Goal: Information Seeking & Learning: Find specific fact

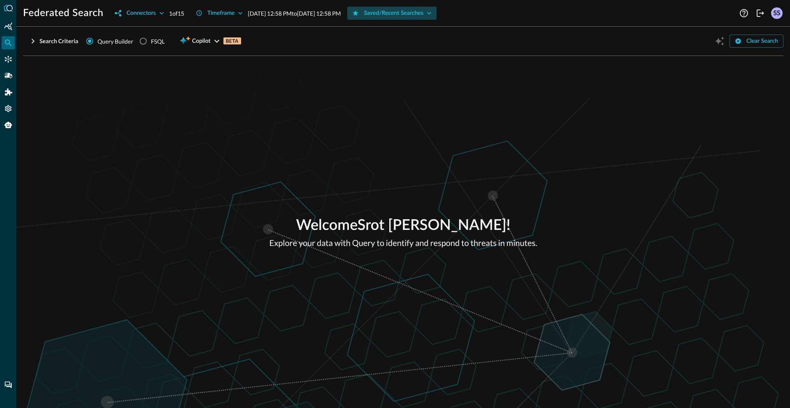
click at [414, 14] on div "Saved/Recent Searches" at bounding box center [394, 13] width 60 height 10
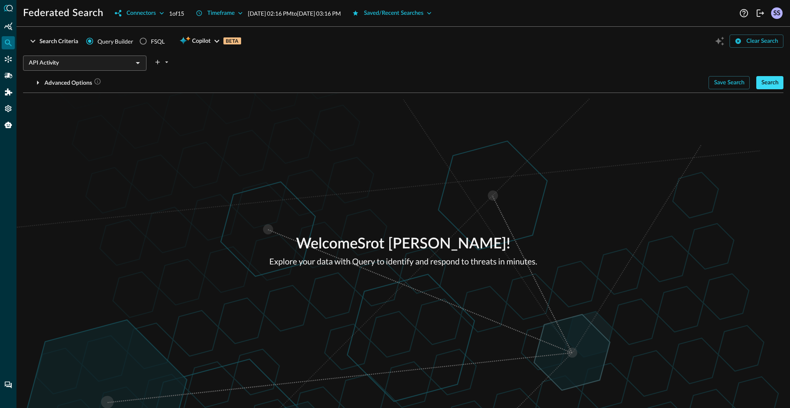
click at [777, 85] on div "Search" at bounding box center [769, 83] width 17 height 10
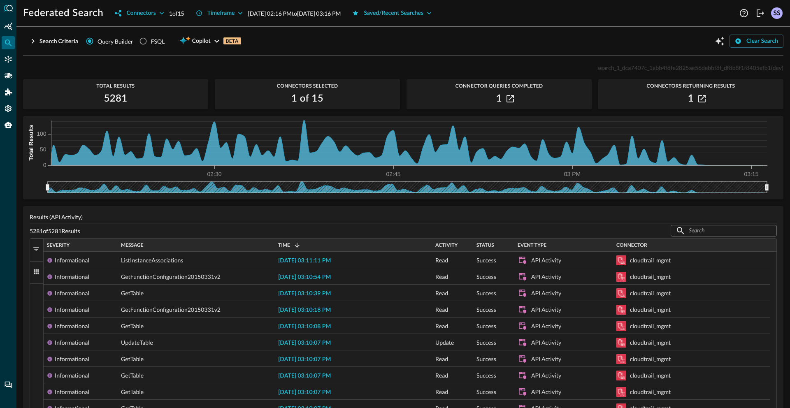
click at [675, 67] on span "search_1_dca7407c_1ebb4f8fe2825ae56debbf8f_df8b8f1f8405efb1" at bounding box center [683, 67] width 173 height 7
copy span "search_1_dca7407c_1ebb4f8fe2825ae56debbf8f_df8b8f1f8405efb1"
click at [423, 13] on div "Saved/Recent Searches" at bounding box center [394, 13] width 60 height 10
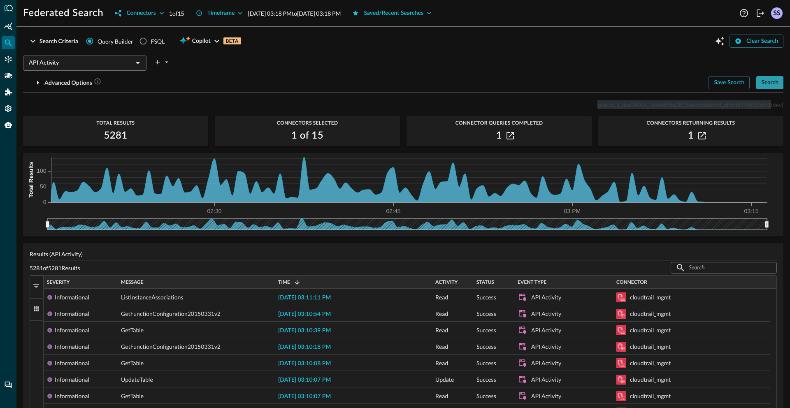
click at [761, 80] on div "Search" at bounding box center [769, 83] width 17 height 10
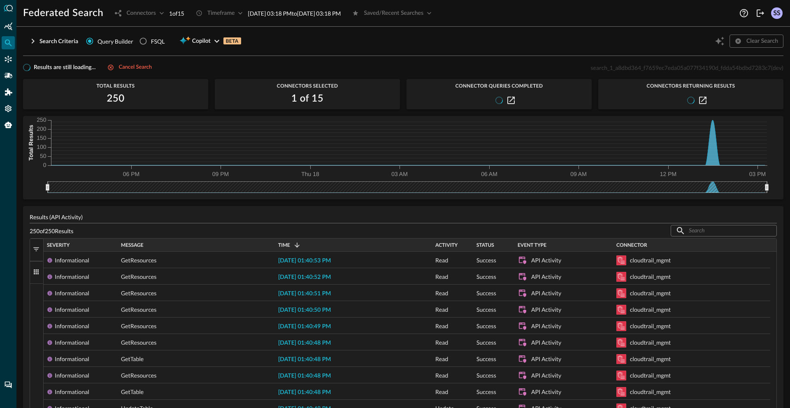
click at [659, 65] on span "search_1_a8dbd364_f7659ec7eda05a077f34190d_fdda54bdbd7283c7" at bounding box center [681, 67] width 180 height 7
copy span "search_1_a8dbd364_f7659ec7eda05a077f34190d_fdda54bdbd7283c7"
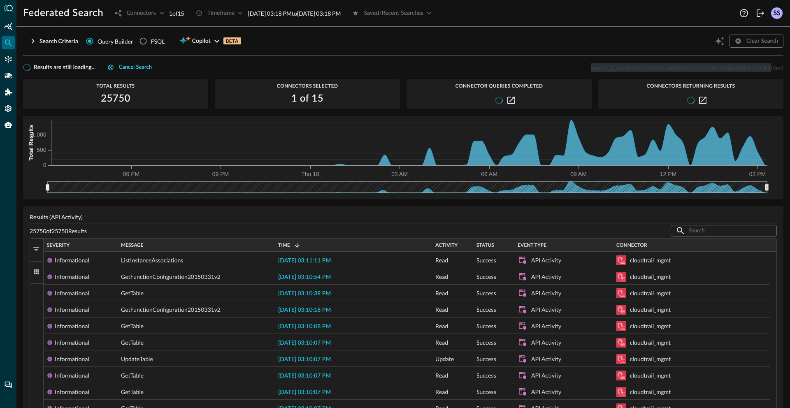
click at [132, 66] on div "Cancel search" at bounding box center [135, 67] width 33 height 9
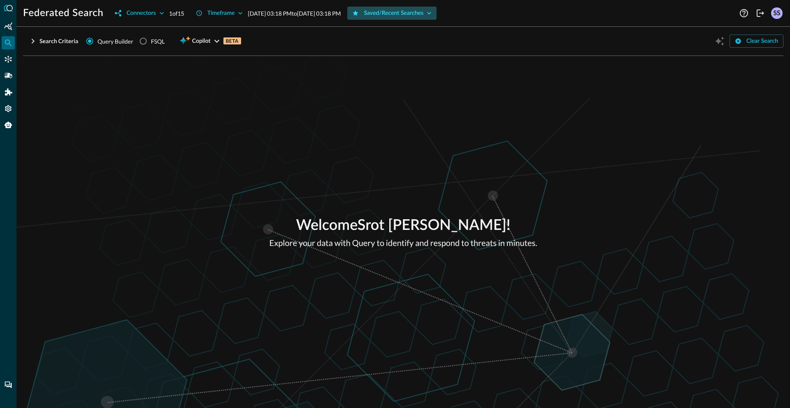
click at [409, 16] on div "Saved/Recent Searches" at bounding box center [394, 13] width 60 height 10
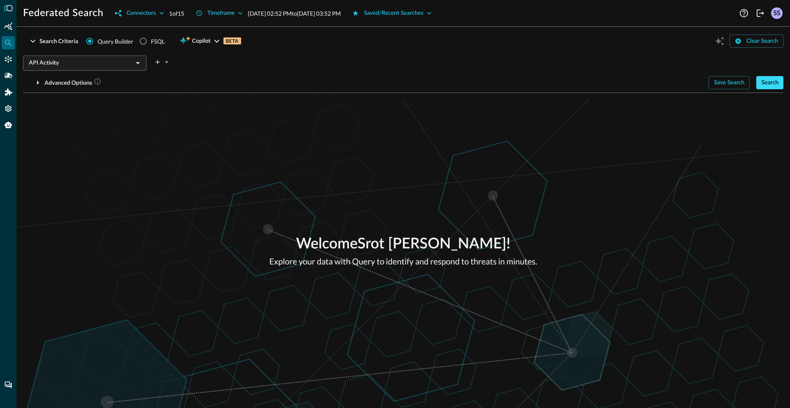
click at [772, 83] on div "Search" at bounding box center [769, 83] width 17 height 10
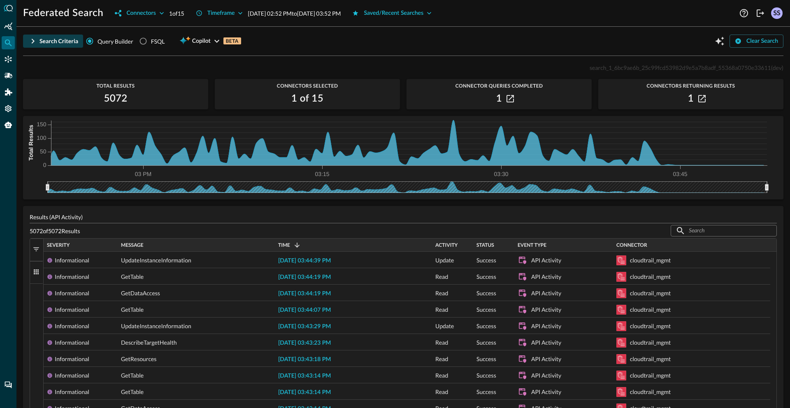
click at [52, 35] on button "Search Criteria" at bounding box center [53, 41] width 60 height 13
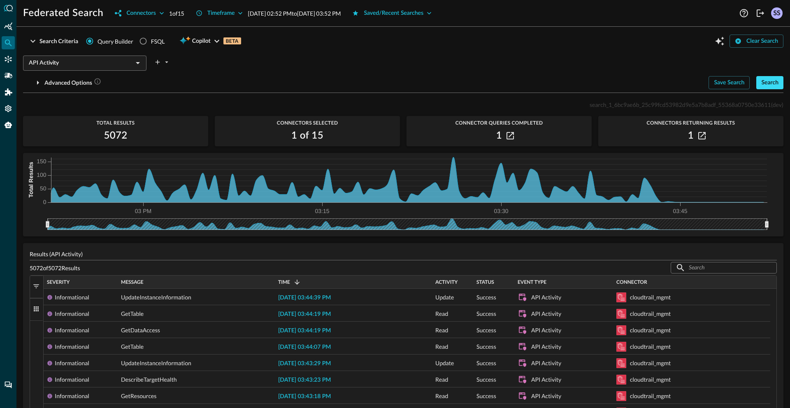
click at [766, 79] on div "Search" at bounding box center [769, 83] width 17 height 10
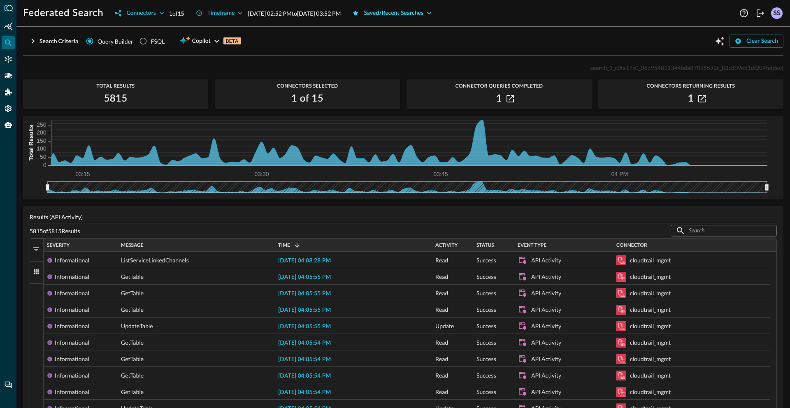
click at [414, 14] on div "Saved/Recent Searches" at bounding box center [394, 13] width 60 height 10
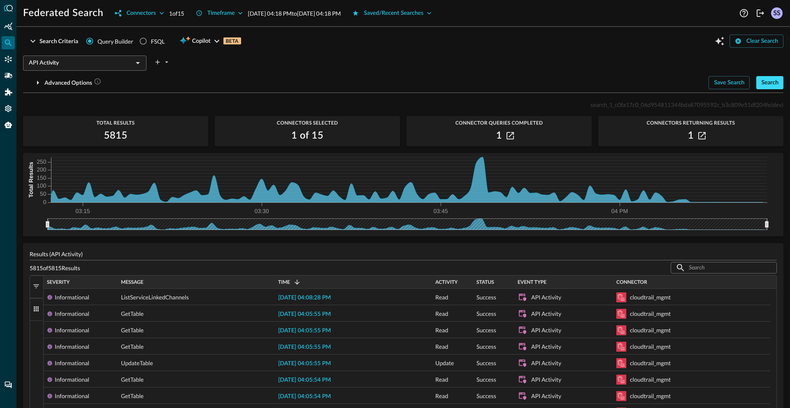
click at [761, 83] on div "Search" at bounding box center [769, 83] width 17 height 10
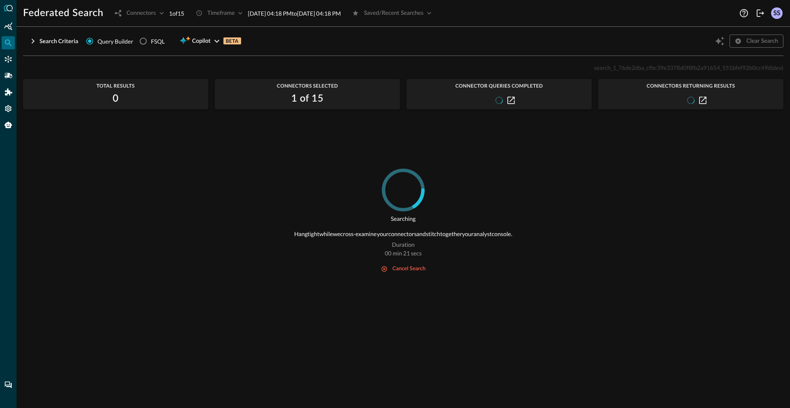
click at [624, 67] on span "search_1_76de2dba_cfbc39e3378d0f8fb2a91654_551bfef92b0cc49d" at bounding box center [682, 67] width 177 height 7
copy span "search_1_76de2dba_cfbc39e3378d0f8fb2a91654_551bfef92b0cc49d"
